Goal: Register for event/course

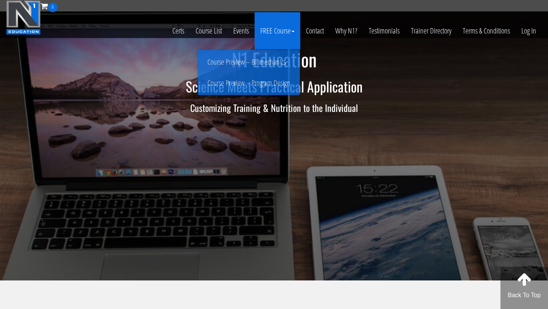
click at [271, 33] on link "FREE Course" at bounding box center [278, 30] width 46 height 37
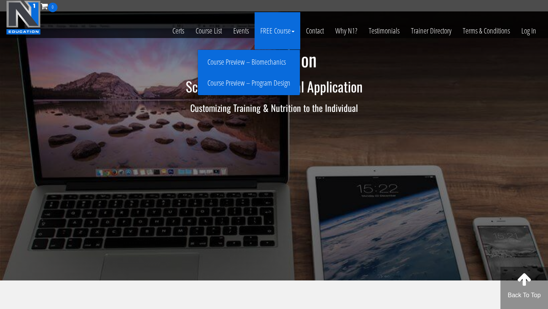
click at [260, 82] on link "Course Preview – Program Design" at bounding box center [249, 83] width 98 height 13
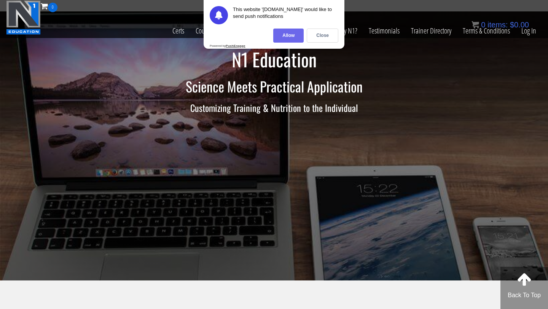
click at [283, 42] on div "Allow" at bounding box center [288, 36] width 30 height 14
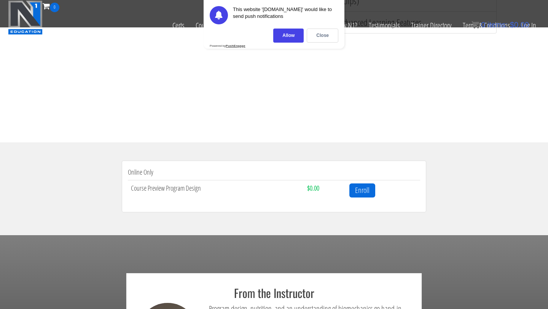
scroll to position [155, 0]
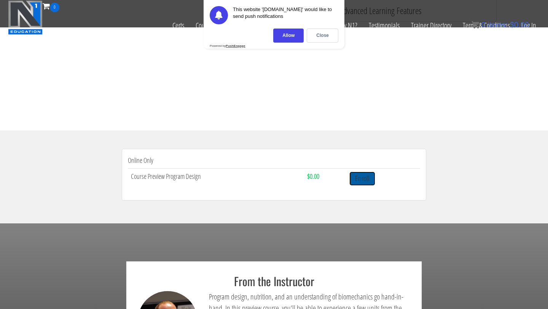
click at [369, 180] on link "Enroll" at bounding box center [363, 179] width 26 height 14
click at [314, 37] on div "Close" at bounding box center [323, 36] width 32 height 14
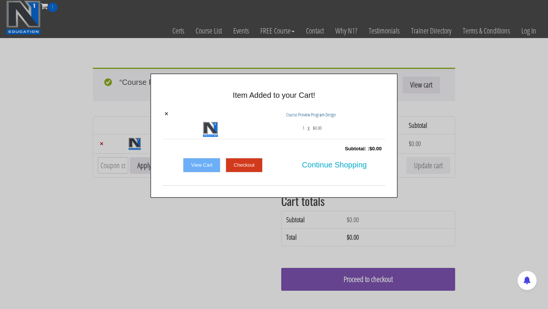
click at [252, 163] on link "Checkout" at bounding box center [244, 165] width 37 height 14
click at [245, 163] on link "Checkout" at bounding box center [244, 165] width 37 height 14
click at [251, 168] on link "Checkout" at bounding box center [244, 165] width 37 height 14
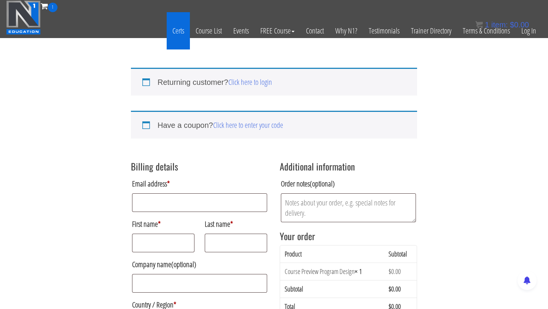
click at [176, 30] on link "Certs" at bounding box center [178, 30] width 23 height 37
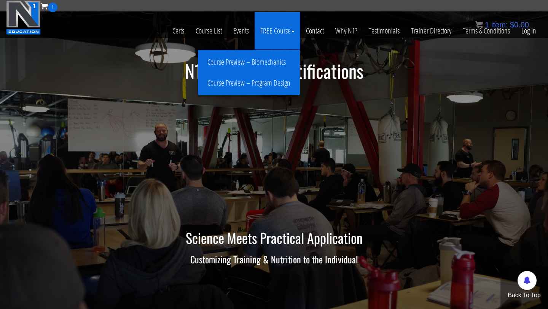
click at [272, 59] on link "Course Preview – Biomechanics" at bounding box center [249, 62] width 98 height 13
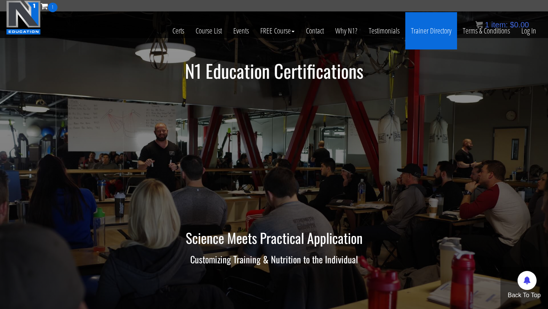
click at [433, 35] on link "Trainer Directory" at bounding box center [432, 30] width 52 height 37
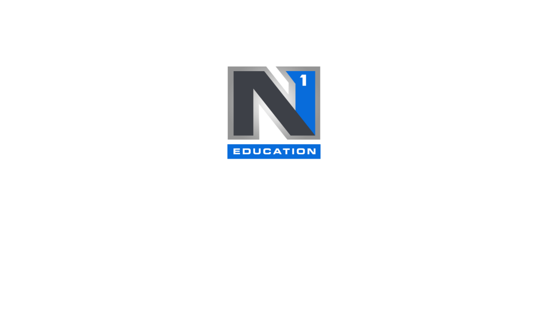
select select
